Goal: Navigation & Orientation: Find specific page/section

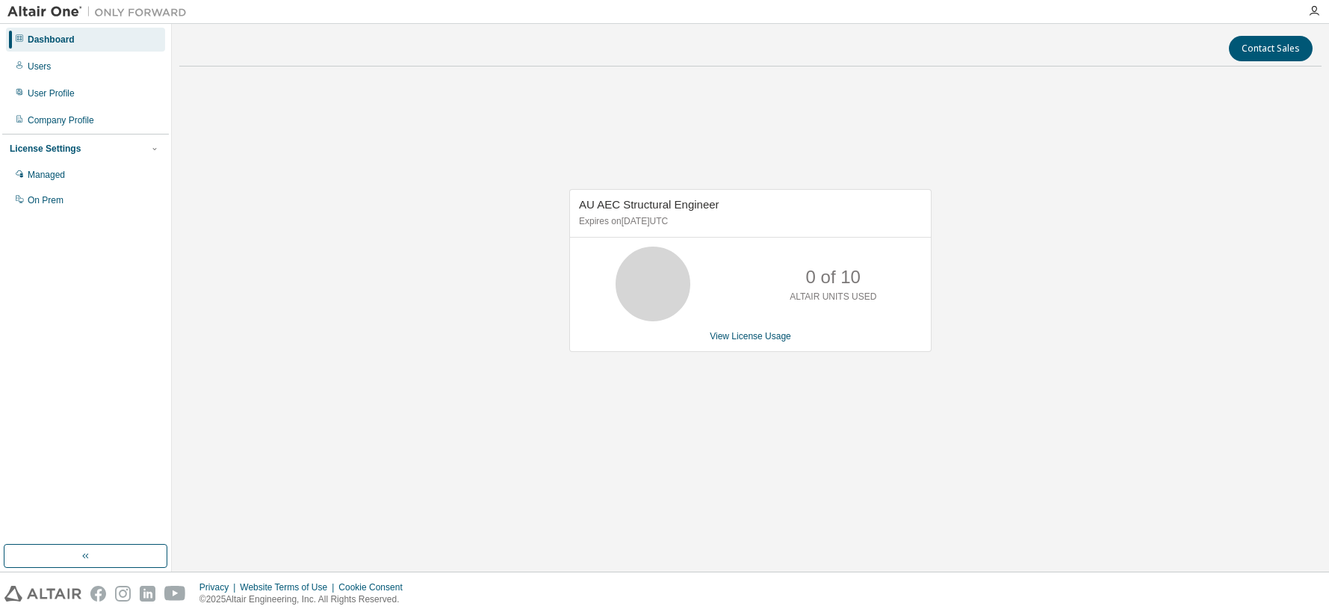
click at [49, 38] on div "Dashboard" at bounding box center [51, 40] width 47 height 12
click at [51, 58] on div "Users" at bounding box center [85, 67] width 159 height 24
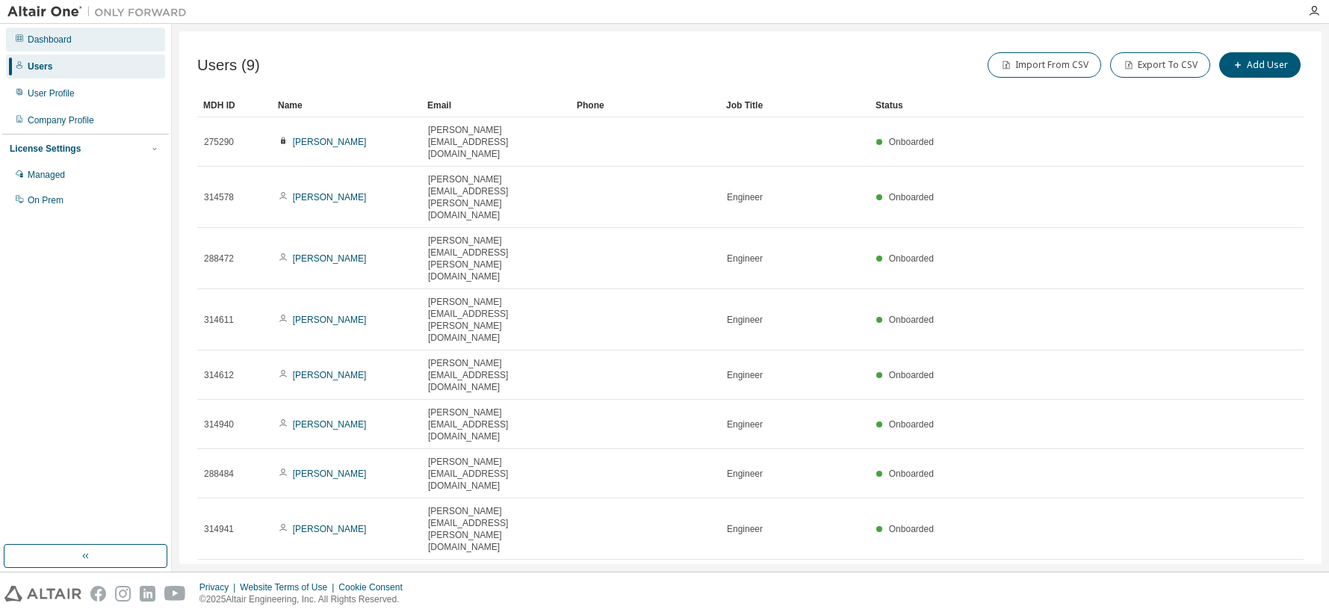
click at [49, 41] on div "Dashboard" at bounding box center [50, 40] width 44 height 12
